Goal: Task Accomplishment & Management: Manage account settings

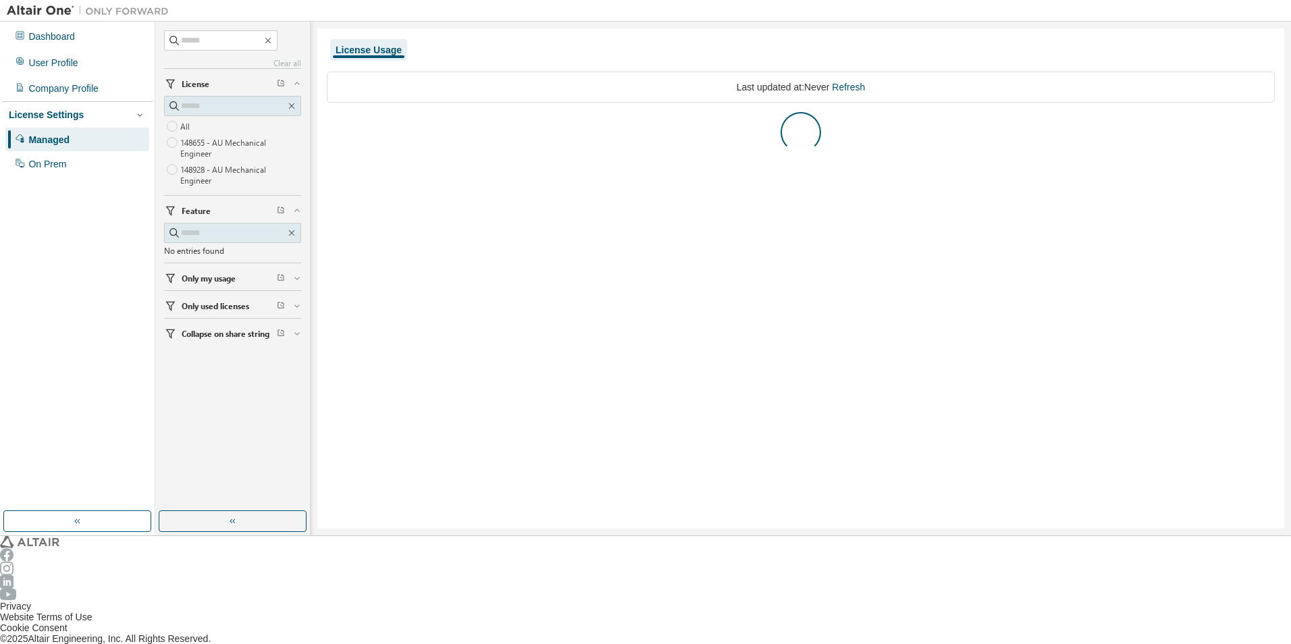
click at [201, 169] on label "148928 - AU Mechanical Engineer" at bounding box center [240, 174] width 121 height 27
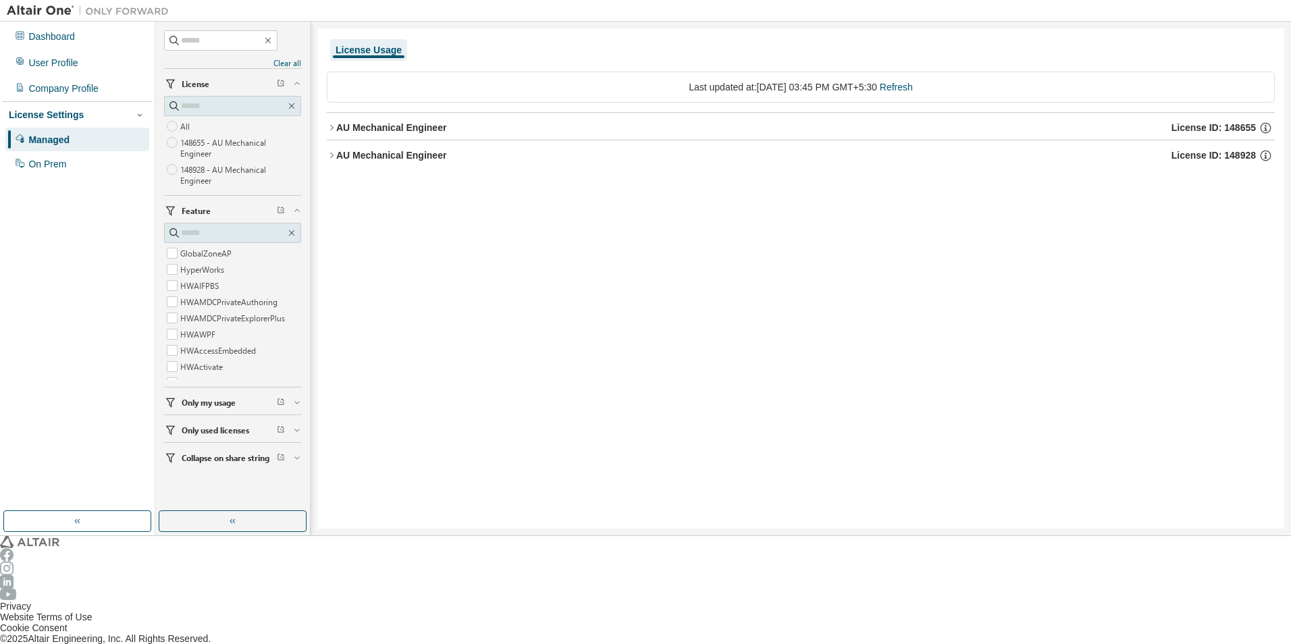
click at [365, 150] on div "AU Mechanical Engineer" at bounding box center [391, 155] width 110 height 11
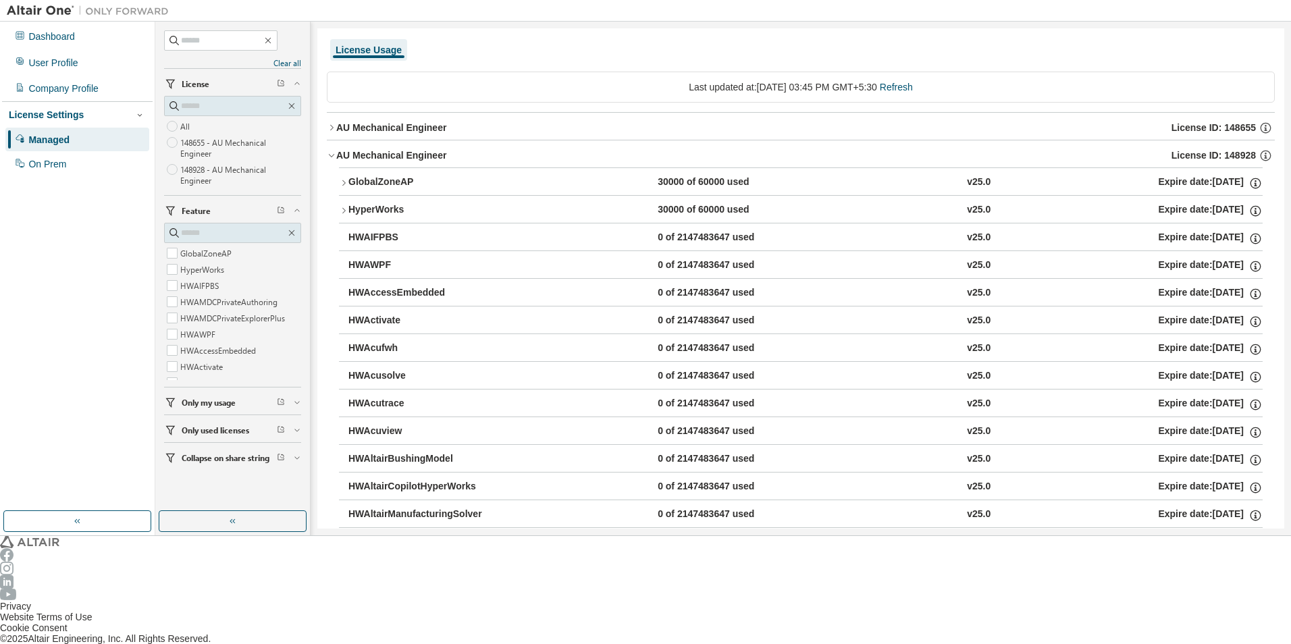
click at [368, 176] on div "GlobalZoneAP" at bounding box center [419, 183] width 142 height 14
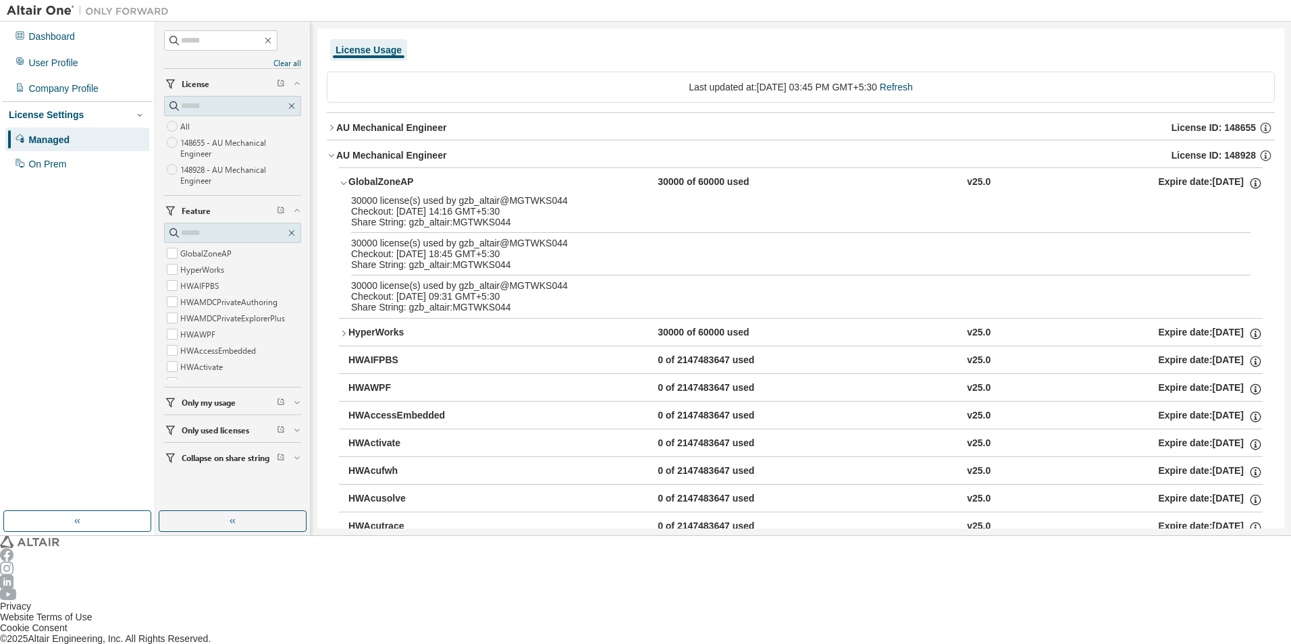
click at [386, 327] on div "HyperWorks" at bounding box center [419, 334] width 142 height 14
